Goal: Task Accomplishment & Management: Complete application form

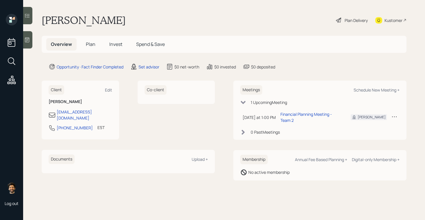
click at [24, 34] on div at bounding box center [27, 39] width 9 height 17
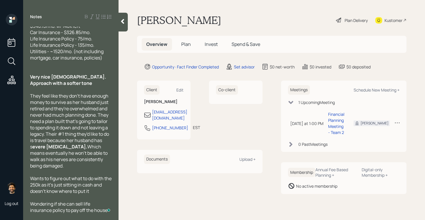
scroll to position [164, 0]
click at [244, 68] on div "Set advisor" at bounding box center [244, 67] width 21 height 6
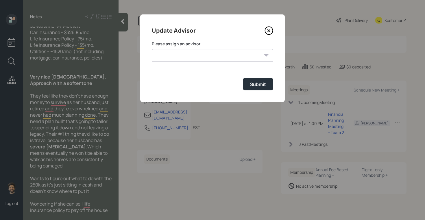
scroll to position [169, 0]
click at [189, 54] on select "[PERSON_NAME] [PERSON_NAME] [PERSON_NAME] [PERSON_NAME] End [PERSON_NAME] [PERS…" at bounding box center [213, 55] width 122 height 13
select select "f14b762f-c7c2-4b89-9227-8fa891345eea"
click at [152, 49] on select "[PERSON_NAME] [PERSON_NAME] [PERSON_NAME] [PERSON_NAME] End [PERSON_NAME] [PERS…" at bounding box center [213, 55] width 122 height 13
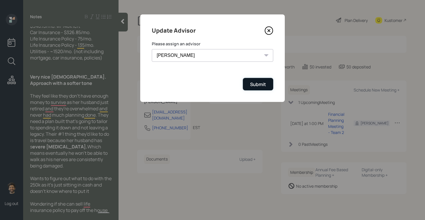
click at [256, 83] on div "Submit" at bounding box center [258, 84] width 16 height 6
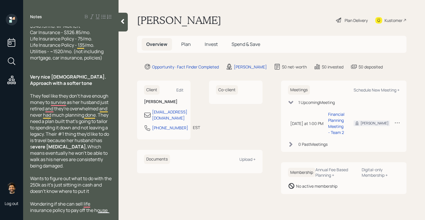
click at [183, 43] on span "Plan" at bounding box center [186, 44] width 10 height 6
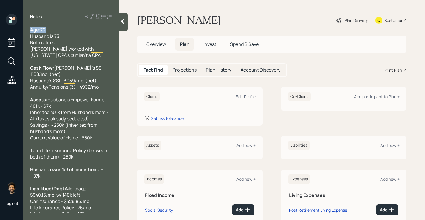
drag, startPoint x: 52, startPoint y: 27, endPoint x: 23, endPoint y: 28, distance: 28.1
click at [24, 28] on div "Age: [DEMOGRAPHIC_DATA] Husband is 73 Both retired [PERSON_NAME] worked with [U…" at bounding box center [70, 120] width 95 height 187
click at [241, 95] on div "Edit Profile" at bounding box center [246, 96] width 20 height 5
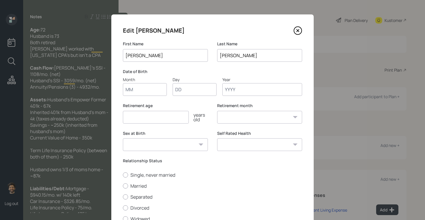
click at [152, 88] on input "Month" at bounding box center [145, 89] width 44 height 13
type input "01"
type input "1950"
select select "1"
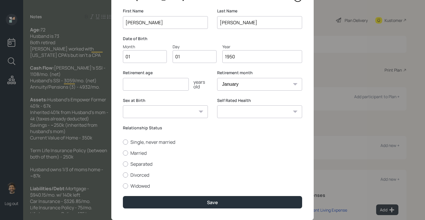
scroll to position [48, 0]
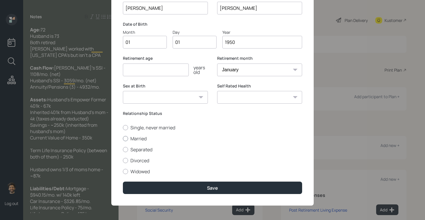
type input "1950"
click at [134, 137] on label "Married" at bounding box center [212, 139] width 179 height 6
click at [123, 139] on input "Married" at bounding box center [123, 139] width 0 height 0
radio input "true"
click at [153, 194] on div "Edit [PERSON_NAME] First Name [PERSON_NAME] Last Name [PERSON_NAME] Date of Bir…" at bounding box center [212, 86] width 203 height 239
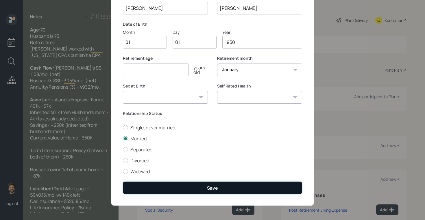
click at [150, 186] on button "Save" at bounding box center [212, 188] width 179 height 12
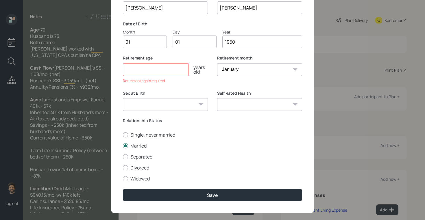
click at [160, 68] on input "number" at bounding box center [156, 69] width 66 height 13
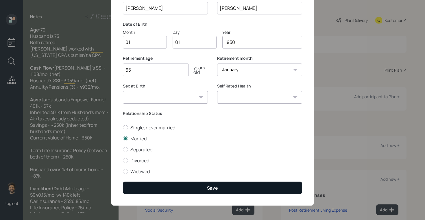
type input "65"
click at [157, 190] on button "Save" at bounding box center [212, 188] width 179 height 12
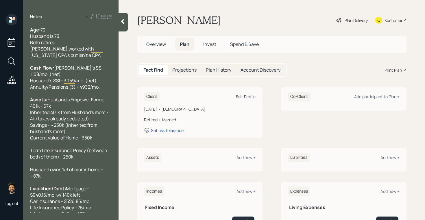
click at [244, 97] on div "Edit Profile" at bounding box center [246, 96] width 20 height 5
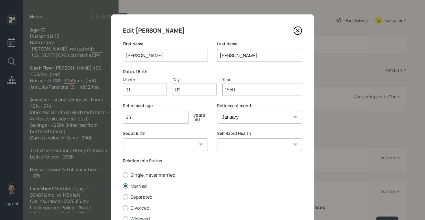
click at [249, 89] on input "1950" at bounding box center [263, 89] width 80 height 13
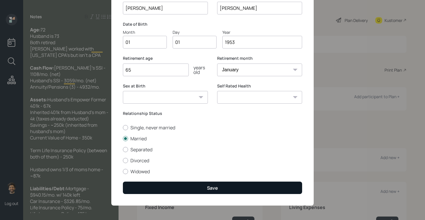
type input "1953"
click at [172, 188] on button "Save" at bounding box center [212, 188] width 179 height 12
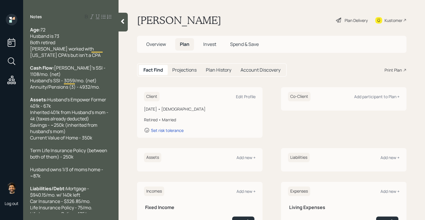
click at [386, 100] on div "Co-Client Add participant to Plan +" at bounding box center [344, 97] width 112 height 10
click at [380, 98] on div "Add participant to Plan +" at bounding box center [376, 96] width 45 height 5
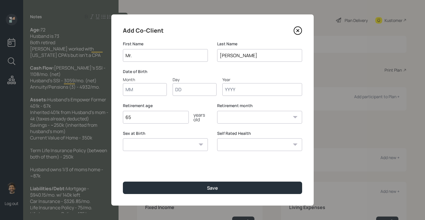
type input "Mr."
click at [146, 90] on input "Month" at bounding box center [145, 89] width 44 height 13
type input "01"
type input "1972"
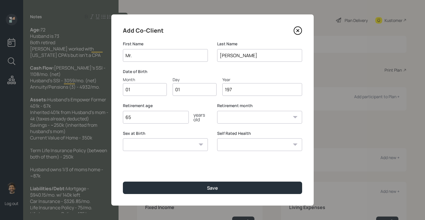
select select "1"
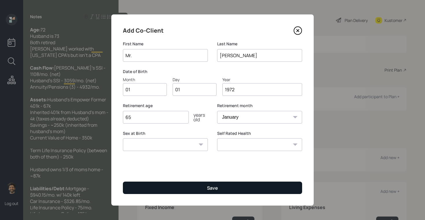
type input "1972"
click at [141, 188] on button "Save" at bounding box center [212, 188] width 179 height 12
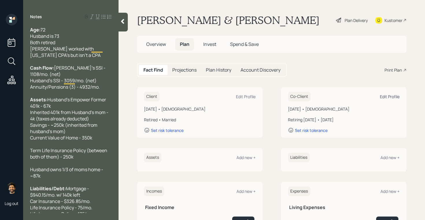
click at [391, 94] on div "Edit Profile" at bounding box center [390, 96] width 20 height 5
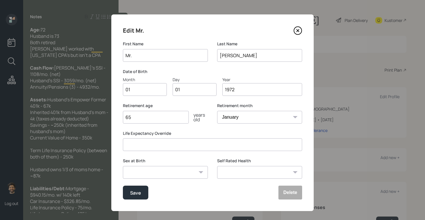
click at [231, 91] on input "1972" at bounding box center [263, 89] width 80 height 13
type input "1952"
click at [140, 189] on button "Save" at bounding box center [135, 193] width 25 height 14
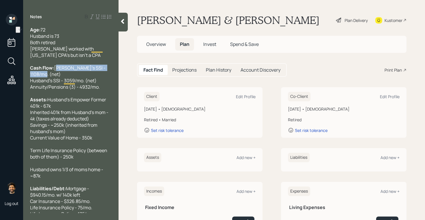
drag, startPoint x: 89, startPoint y: 73, endPoint x: 31, endPoint y: 75, distance: 58.2
click at [31, 75] on div "Cash Flow: [PERSON_NAME]'s SSI - 1108/mo. (net) Husband's SSI - 3059/mo. (net) …" at bounding box center [71, 77] width 82 height 25
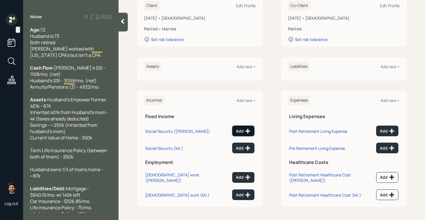
click at [239, 128] on button "Add" at bounding box center [243, 131] width 22 height 11
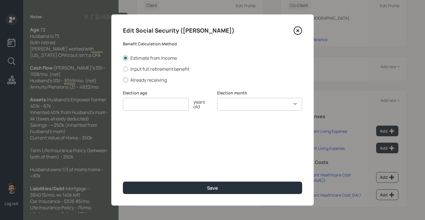
click at [133, 80] on label "Already receiving" at bounding box center [212, 80] width 179 height 6
click at [123, 80] on input "Already receiving" at bounding box center [123, 80] width 0 height 0
radio input "true"
click at [141, 102] on input "number" at bounding box center [156, 104] width 66 height 13
type input "65"
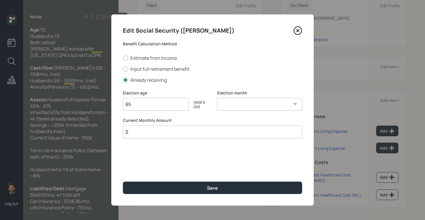
click at [137, 135] on input "$" at bounding box center [212, 132] width 179 height 13
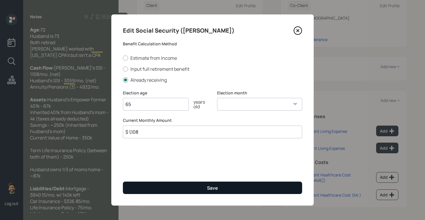
type input "$ 1,108"
click at [136, 184] on button "Save" at bounding box center [212, 188] width 179 height 12
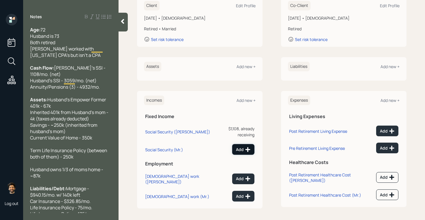
click at [239, 144] on button "Add" at bounding box center [243, 149] width 22 height 11
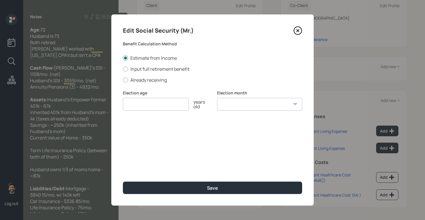
click at [146, 76] on div "Estimate from Income Input full retirement benefit Already receiving" at bounding box center [212, 69] width 179 height 28
click at [146, 80] on label "Already receiving" at bounding box center [212, 80] width 179 height 6
click at [123, 80] on input "Already receiving" at bounding box center [123, 80] width 0 height 0
radio input "true"
click at [144, 132] on input "$" at bounding box center [212, 132] width 179 height 13
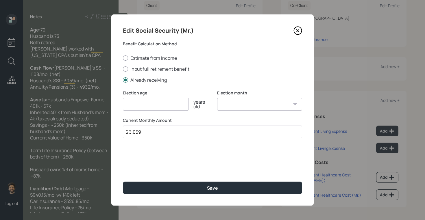
type input "$ 3,059"
click at [144, 109] on input "number" at bounding box center [156, 104] width 66 height 13
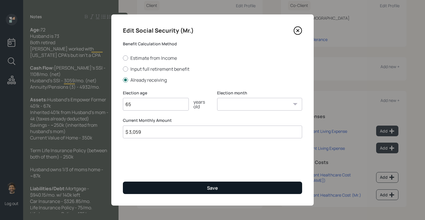
type input "65"
click at [141, 192] on button "Save" at bounding box center [212, 188] width 179 height 12
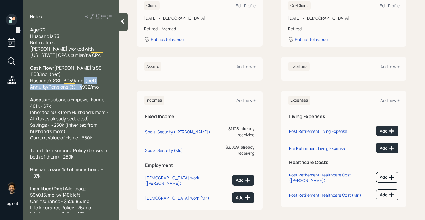
drag, startPoint x: 102, startPoint y: 89, endPoint x: 30, endPoint y: 87, distance: 71.8
click at [30, 87] on div "Cash Flow: [PERSON_NAME]'s SSI - 1108/mo. (net) Husband's SSI - 3059/mo. (net) …" at bounding box center [71, 77] width 82 height 25
click at [246, 100] on div "Add new +" at bounding box center [246, 100] width 19 height 5
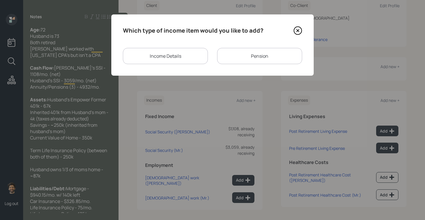
click at [247, 58] on div "Pension" at bounding box center [259, 56] width 85 height 16
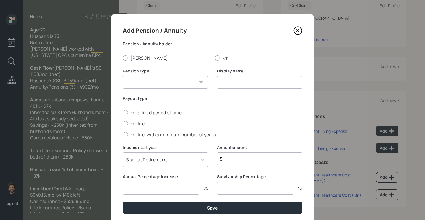
click at [220, 82] on input at bounding box center [259, 82] width 85 height 13
type input "Annuity / Pension"
click at [170, 80] on select "Pension Annuity" at bounding box center [165, 82] width 85 height 13
select select "pension"
click at [123, 76] on select "Pension Annuity" at bounding box center [165, 82] width 85 height 13
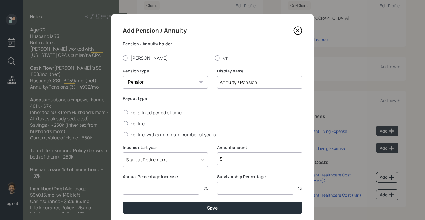
click at [136, 124] on label "For life" at bounding box center [212, 124] width 179 height 6
click at [123, 124] on input "For life" at bounding box center [123, 124] width 0 height 0
radio input "true"
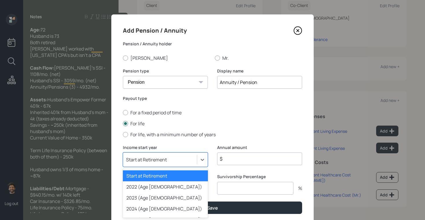
click at [175, 158] on div "option Start at Retirement selected, 1 of 79. 79 results available. Use Up and …" at bounding box center [165, 160] width 85 height 14
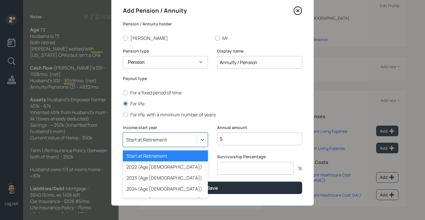
click at [154, 163] on div "2022 (Age [DEMOGRAPHIC_DATA])" at bounding box center [165, 167] width 85 height 11
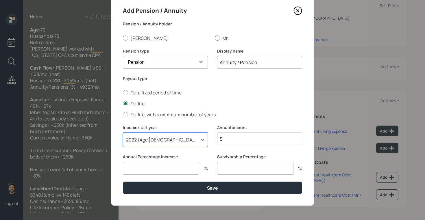
click at [229, 141] on input "$" at bounding box center [259, 139] width 85 height 13
type input "$ 59,184"
click at [180, 169] on input "number" at bounding box center [161, 168] width 76 height 13
type input "1"
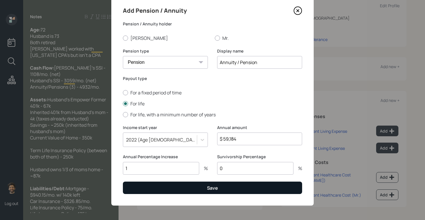
type input "0"
click at [205, 189] on button "Save" at bounding box center [212, 188] width 179 height 12
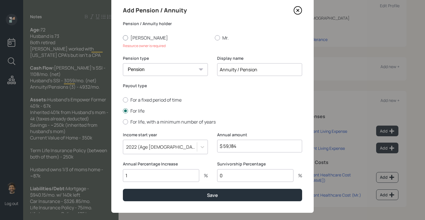
click at [137, 36] on label "[PERSON_NAME]" at bounding box center [166, 38] width 87 height 6
click at [123, 38] on input "[PERSON_NAME]" at bounding box center [123, 38] width 0 height 0
radio input "true"
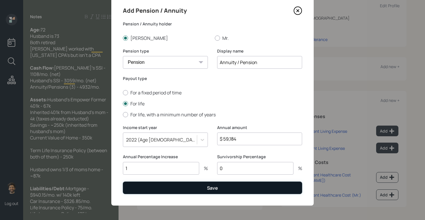
click at [134, 187] on button "Save" at bounding box center [212, 188] width 179 height 12
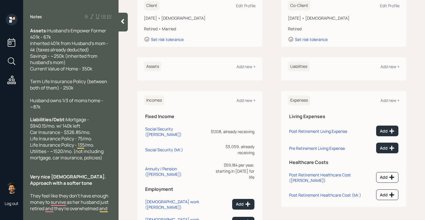
click at [81, 38] on span "Husband's Empower Former 401k - 67k Inherited 401k from Husband's mom - 4k (tax…" at bounding box center [69, 49] width 79 height 45
click at [246, 69] on div "Assets Add new +" at bounding box center [200, 67] width 112 height 10
click at [239, 63] on div "Assets Add new +" at bounding box center [200, 67] width 112 height 10
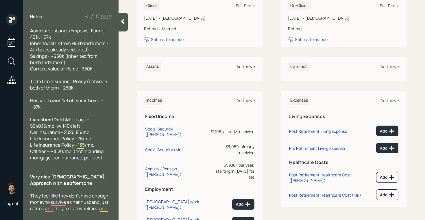
click at [245, 67] on div "Add new +" at bounding box center [246, 66] width 19 height 5
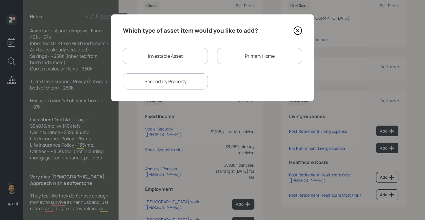
click at [166, 55] on div "Investable Asset" at bounding box center [165, 56] width 85 height 16
select select "taxable"
select select "balanced"
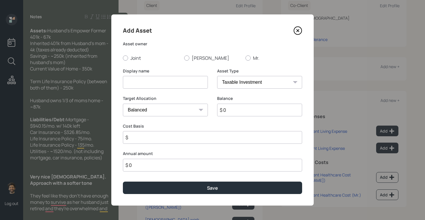
click at [146, 83] on input at bounding box center [165, 82] width 85 height 13
type input "Empower 401k"
click at [244, 111] on input "$ 0" at bounding box center [259, 110] width 85 height 13
type input "$ 67,000"
click at [254, 56] on label "Mr." at bounding box center [274, 58] width 57 height 6
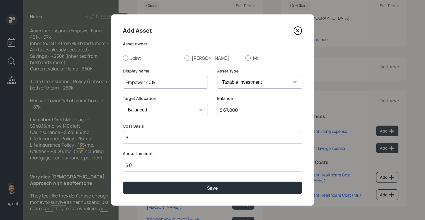
click at [246, 58] on input "Mr." at bounding box center [245, 58] width 0 height 0
radio input "true"
click at [233, 85] on select "SEP [PERSON_NAME] IRA 401(k) [PERSON_NAME] 401(k) 403(b) [PERSON_NAME] 403(b) 4…" at bounding box center [259, 82] width 85 height 13
select select "company_sponsored"
click at [217, 76] on select "SEP [PERSON_NAME] IRA 401(k) [PERSON_NAME] 401(k) 403(b) [PERSON_NAME] 403(b) 4…" at bounding box center [259, 82] width 85 height 13
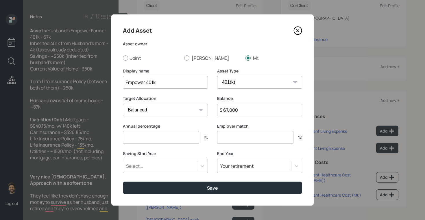
click at [138, 139] on input "number" at bounding box center [161, 137] width 76 height 13
type input "0"
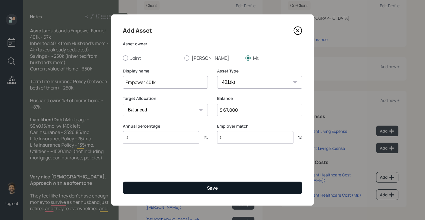
type input "0"
click at [144, 191] on button "Save" at bounding box center [212, 188] width 179 height 12
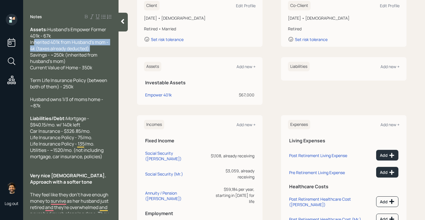
drag, startPoint x: 95, startPoint y: 46, endPoint x: 31, endPoint y: 44, distance: 63.7
click at [31, 44] on div "Assets: Husband's Empower Former 401k - 67k Inherited 401k from Husband's mom -…" at bounding box center [71, 48] width 82 height 45
click at [245, 69] on div "Add new +" at bounding box center [246, 66] width 19 height 5
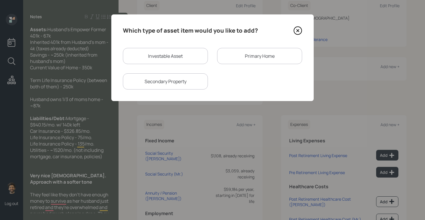
click at [170, 56] on div "Investable Asset" at bounding box center [165, 56] width 85 height 16
select select "taxable"
select select "balanced"
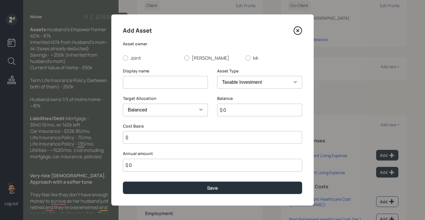
click at [157, 86] on input at bounding box center [165, 82] width 85 height 13
type input "Inherited [PERSON_NAME] 401k"
click at [194, 58] on label "[PERSON_NAME]" at bounding box center [212, 58] width 57 height 6
click at [184, 58] on input "[PERSON_NAME]" at bounding box center [184, 58] width 0 height 0
radio input "true"
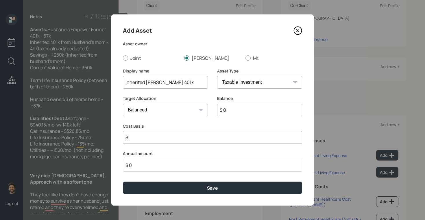
click at [233, 106] on input "$ 0" at bounding box center [259, 110] width 85 height 13
type input "$ 4,000"
click at [229, 80] on select "SEP [PERSON_NAME] IRA 401(k) [PERSON_NAME] 401(k) 403(b) [PERSON_NAME] 403(b) 4…" at bounding box center [259, 82] width 85 height 13
select select "company_sponsored"
click at [217, 76] on select "SEP [PERSON_NAME] IRA 401(k) [PERSON_NAME] 401(k) 403(b) [PERSON_NAME] 403(b) 4…" at bounding box center [259, 82] width 85 height 13
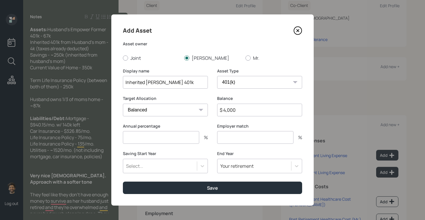
click at [157, 141] on input "number" at bounding box center [161, 137] width 76 height 13
type input "0"
click at [226, 80] on select "SEP [PERSON_NAME] IRA 401(k) [PERSON_NAME] 401(k) 403(b) [PERSON_NAME] 403(b) 4…" at bounding box center [259, 82] width 85 height 13
select select "roth_401k"
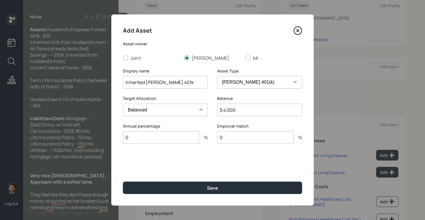
click at [217, 76] on select "SEP [PERSON_NAME] IRA 401(k) [PERSON_NAME] 401(k) 403(b) [PERSON_NAME] 403(b) 4…" at bounding box center [259, 82] width 85 height 13
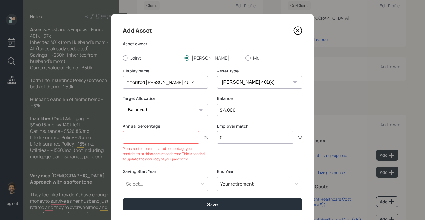
click at [175, 137] on input "number" at bounding box center [161, 137] width 76 height 13
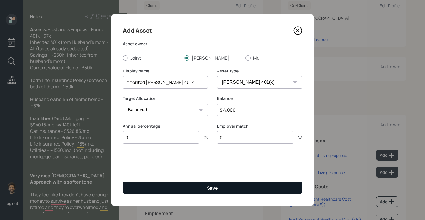
type input "0"
click at [166, 184] on button "Save" at bounding box center [212, 188] width 179 height 12
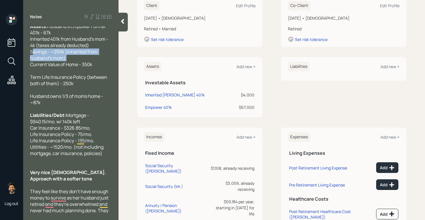
drag, startPoint x: 70, startPoint y: 59, endPoint x: 29, endPoint y: 53, distance: 41.5
click at [29, 53] on div "Age: [DEMOGRAPHIC_DATA] Husband is 73 Both retired [PERSON_NAME] worked with [U…" at bounding box center [70, 120] width 95 height 187
click at [246, 67] on div "Add new +" at bounding box center [246, 66] width 19 height 5
click at [163, 96] on div "Inherited [PERSON_NAME] 401k" at bounding box center [175, 95] width 60 height 6
select select "roth_401k"
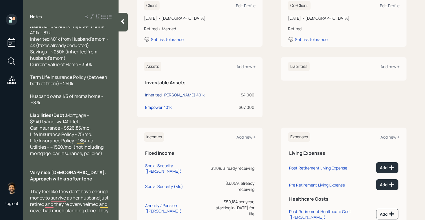
select select "balanced"
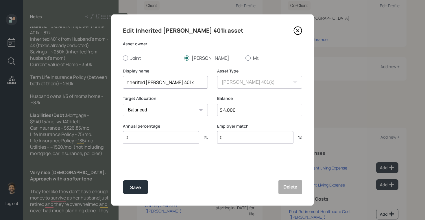
click at [248, 57] on div at bounding box center [248, 58] width 5 height 5
click at [246, 58] on input "Mr." at bounding box center [245, 58] width 0 height 0
radio input "true"
click at [137, 183] on button "Save" at bounding box center [135, 188] width 25 height 14
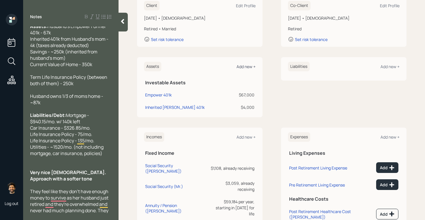
click at [244, 65] on div "Add new +" at bounding box center [246, 66] width 19 height 5
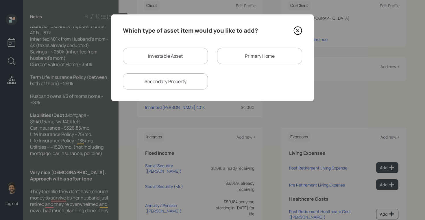
click at [174, 55] on div "Investable Asset" at bounding box center [165, 56] width 85 height 16
select select "taxable"
select select "balanced"
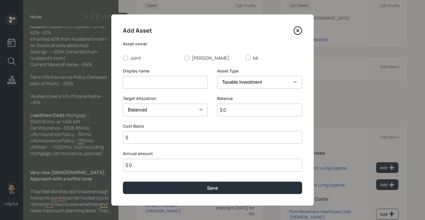
click at [146, 88] on input at bounding box center [165, 82] width 85 height 13
type input "Money in the Bank"
click at [233, 114] on input "$ 0" at bounding box center [259, 110] width 85 height 13
type input "$ 350,000"
click at [242, 80] on select "SEP [PERSON_NAME] IRA 401(k) [PERSON_NAME] 401(k) 403(b) [PERSON_NAME] 403(b) 4…" at bounding box center [259, 82] width 85 height 13
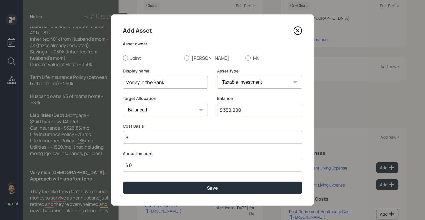
select select "emergency_fund"
click at [217, 76] on select "SEP [PERSON_NAME] IRA 401(k) [PERSON_NAME] 401(k) 403(b) [PERSON_NAME] 403(b) 4…" at bounding box center [259, 82] width 85 height 13
click at [133, 60] on label "Joint" at bounding box center [151, 58] width 57 height 6
click at [123, 58] on input "Joint" at bounding box center [123, 58] width 0 height 0
radio input "true"
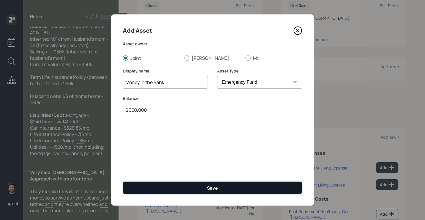
click at [154, 185] on button "Save" at bounding box center [212, 188] width 179 height 12
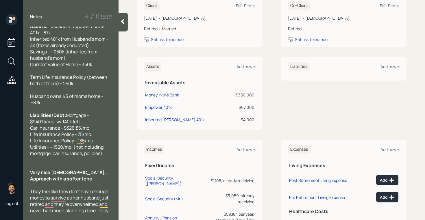
click at [157, 95] on div "Money in the Bank" at bounding box center [162, 95] width 34 height 6
select select "emergency_fund"
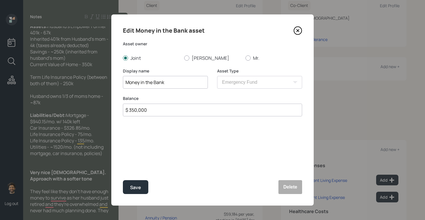
click at [132, 108] on input "$ 350,000" at bounding box center [212, 110] width 179 height 13
type input "$ 250,000"
click at [135, 183] on button "Save" at bounding box center [135, 188] width 25 height 14
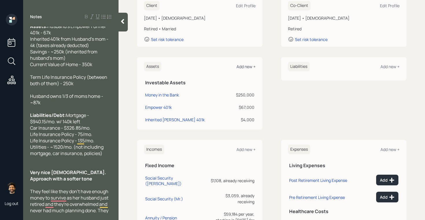
click at [245, 66] on div "Add new +" at bounding box center [246, 66] width 19 height 5
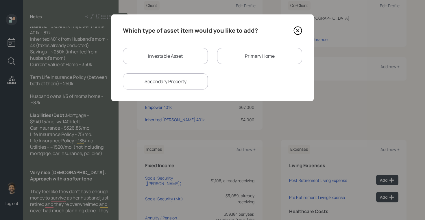
click at [231, 62] on div "Primary Home" at bounding box center [259, 56] width 85 height 16
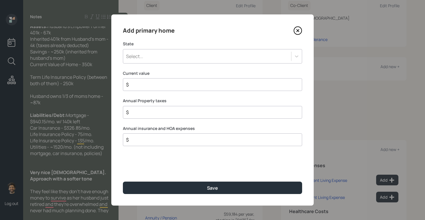
click at [176, 60] on div "Select..." at bounding box center [207, 57] width 168 height 10
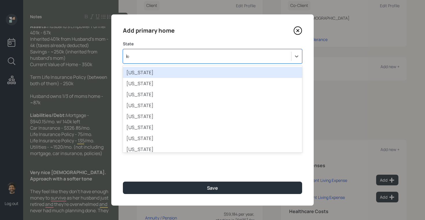
type input "[PERSON_NAME]"
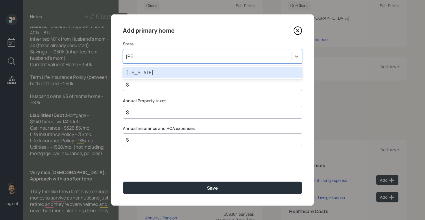
click at [156, 74] on div "[US_STATE]" at bounding box center [212, 72] width 179 height 11
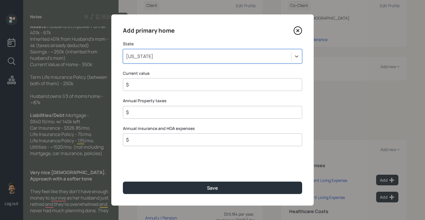
drag, startPoint x: 148, startPoint y: 86, endPoint x: 148, endPoint y: 82, distance: 4.1
click at [148, 86] on input "$" at bounding box center [211, 84] width 170 height 7
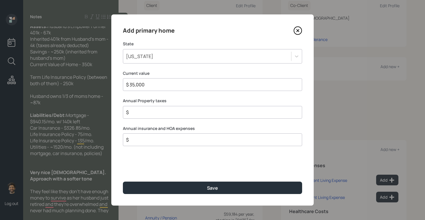
click at [162, 85] on input "$ 35,000" at bounding box center [211, 84] width 170 height 7
type input "$ 350,000"
type input "$ 1"
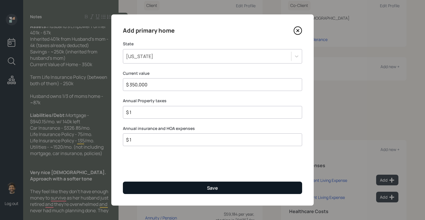
type input "$ 1"
click at [136, 185] on button "Save" at bounding box center [212, 188] width 179 height 12
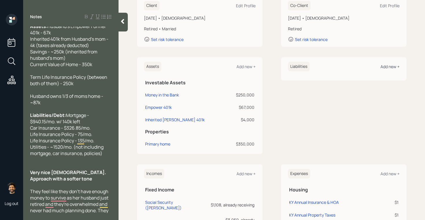
click at [386, 68] on div "Add new +" at bounding box center [390, 66] width 19 height 5
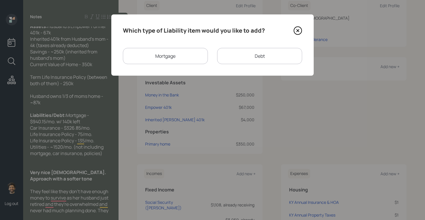
click at [173, 57] on div "Mortgage" at bounding box center [165, 56] width 85 height 16
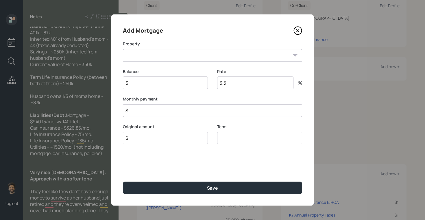
click at [174, 55] on select "KY Primary home" at bounding box center [212, 55] width 179 height 13
select select "ebce4e32-a44f-42de-be47-23986a5780b4"
click at [123, 49] on select "KY Primary home" at bounding box center [212, 55] width 179 height 13
click at [140, 86] on input "$" at bounding box center [165, 83] width 85 height 13
click at [140, 86] on input "$ 14,000" at bounding box center [165, 83] width 85 height 13
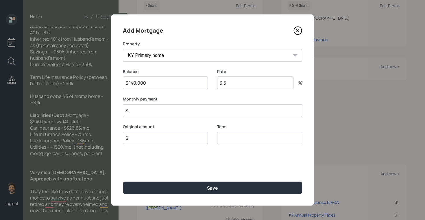
type input "$ 140,000"
click at [146, 113] on input "$" at bounding box center [212, 110] width 179 height 13
type input "$ 940"
type input "$ 140,000"
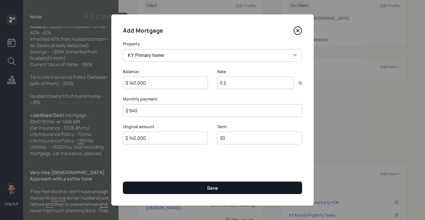
type input "30"
click at [154, 190] on button "Save" at bounding box center [212, 188] width 179 height 12
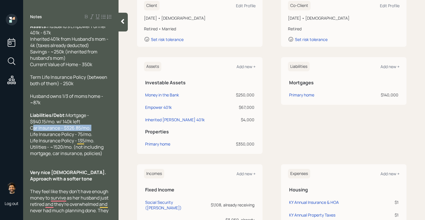
drag, startPoint x: 92, startPoint y: 129, endPoint x: 28, endPoint y: 127, distance: 63.7
click at [28, 127] on div "Age: [DEMOGRAPHIC_DATA] Husband is 73 Both retired [PERSON_NAME] worked with [U…" at bounding box center [70, 120] width 95 height 187
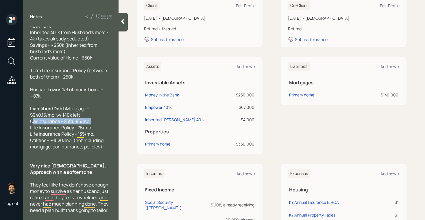
scroll to position [81, 0]
drag, startPoint x: 93, startPoint y: 127, endPoint x: 33, endPoint y: 127, distance: 59.9
click at [33, 127] on div "Liabilities/Debt: Mortgage - $940.15/mo. w/ 140k left Car Insurance - $326.85/m…" at bounding box center [71, 127] width 82 height 45
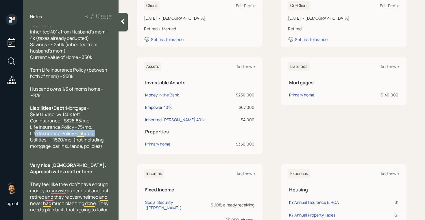
drag, startPoint x: 95, startPoint y: 134, endPoint x: 33, endPoint y: 132, distance: 61.7
click at [33, 132] on div "Liabilities/Debt: Mortgage - $940.15/mo. w/ 140k left Car Insurance - $326.85/m…" at bounding box center [71, 127] width 82 height 45
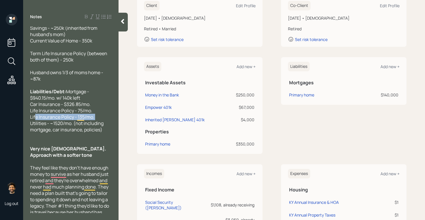
scroll to position [98, 0]
